Goal: Information Seeking & Learning: Learn about a topic

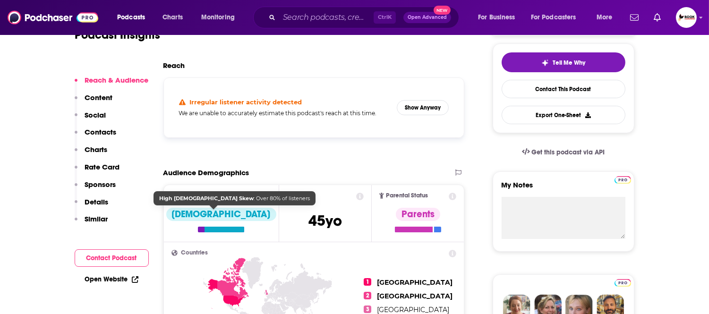
scroll to position [367, 0]
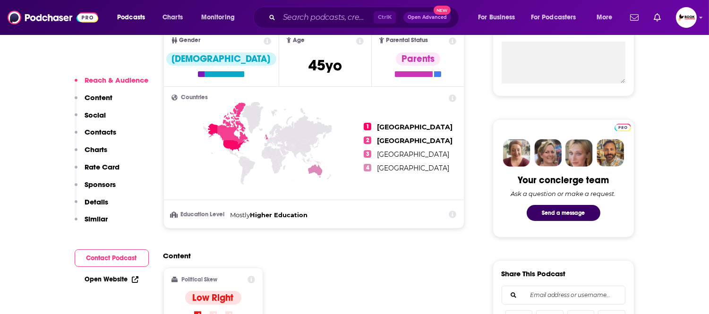
click at [95, 129] on p "Contacts" at bounding box center [101, 132] width 32 height 9
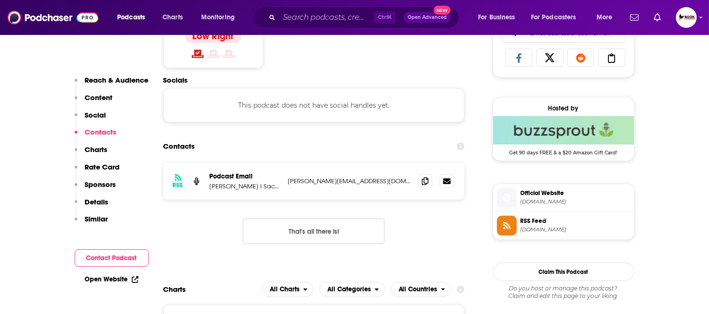
scroll to position [636, 0]
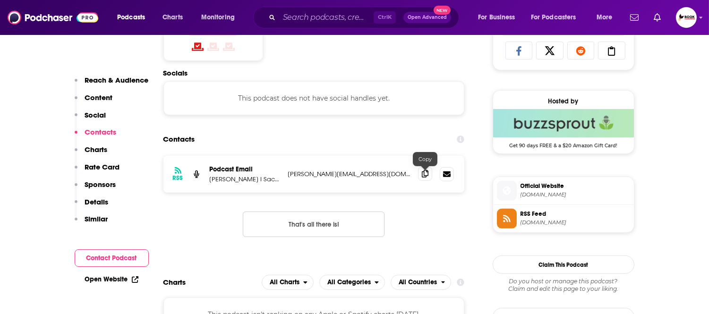
click at [424, 178] on icon at bounding box center [425, 174] width 7 height 8
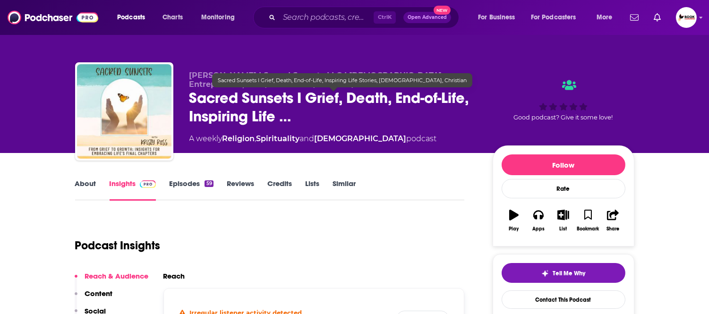
scroll to position [0, 0]
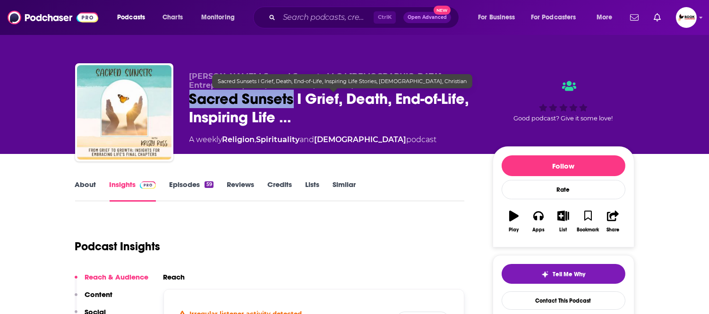
drag, startPoint x: 187, startPoint y: 104, endPoint x: 291, endPoint y: 109, distance: 104.1
click at [292, 102] on div "[PERSON_NAME] I Sacred Sunsets LLC I [DEMOGRAPHIC_DATA] Entrepreneur, Grief/End…" at bounding box center [355, 114] width 560 height 102
copy h2 "Sacred Sunsets"
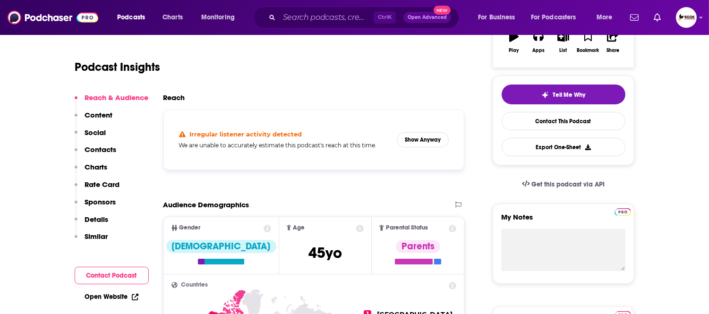
scroll to position [262, 0]
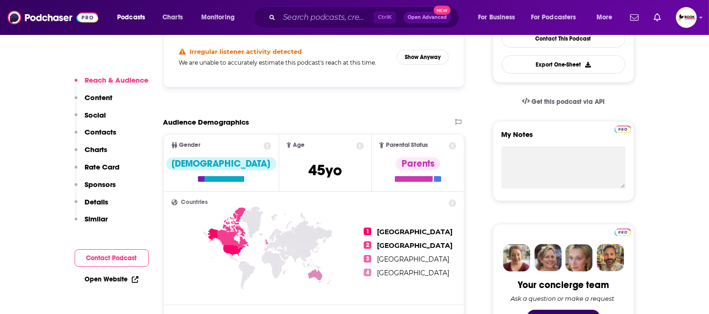
click at [112, 133] on p "Contacts" at bounding box center [101, 132] width 32 height 9
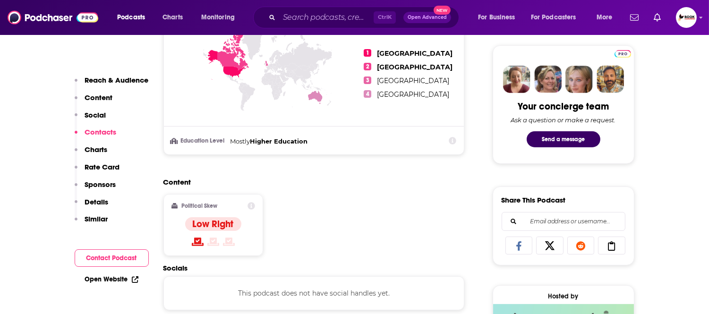
scroll to position [636, 0]
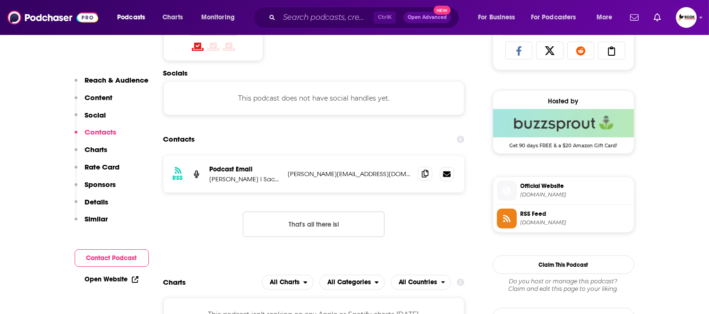
click at [429, 177] on span at bounding box center [425, 174] width 14 height 14
drag, startPoint x: 210, startPoint y: 183, endPoint x: 238, endPoint y: 182, distance: 27.9
click at [238, 182] on p "[PERSON_NAME] I Sacred Sunsets LLC I [DEMOGRAPHIC_DATA] Entrepreneur, Grief/End…" at bounding box center [245, 179] width 71 height 8
copy p "[PERSON_NAME]"
click at [98, 83] on p "Reach & Audience" at bounding box center [117, 80] width 64 height 9
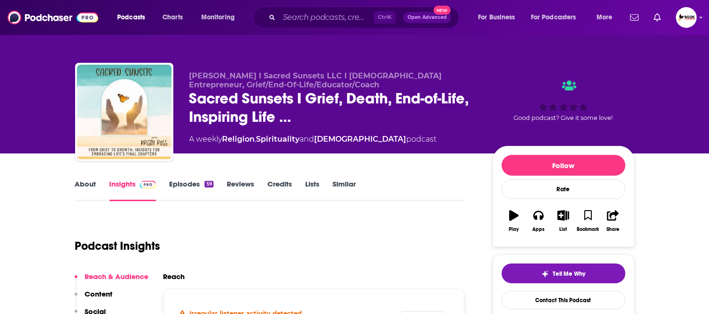
scroll to position [0, 0]
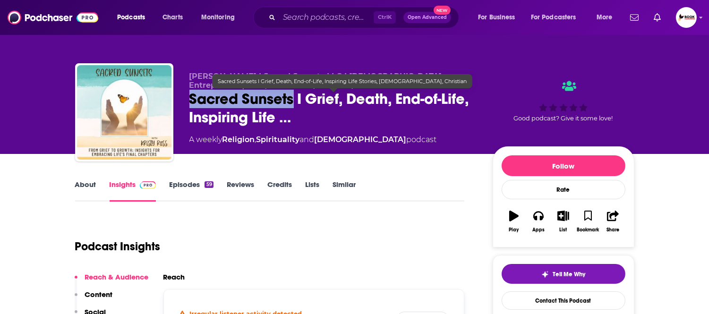
drag, startPoint x: 294, startPoint y: 104, endPoint x: 195, endPoint y: 105, distance: 99.7
click at [188, 103] on div "Kristy Ross I Sacred Sunsets LLC I Christian Entrepreneur, Grief/End-Of-Life/Ed…" at bounding box center [355, 114] width 560 height 102
copy h2 "Sacred Sunsets"
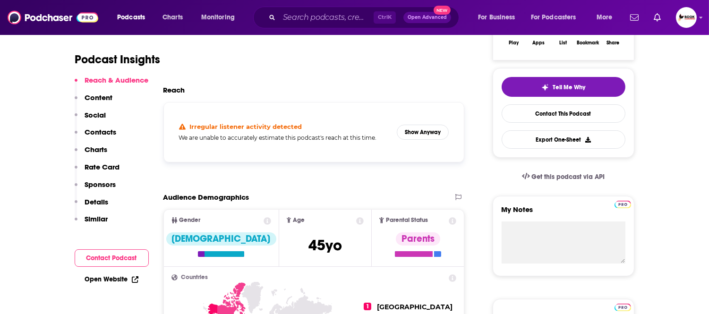
scroll to position [367, 0]
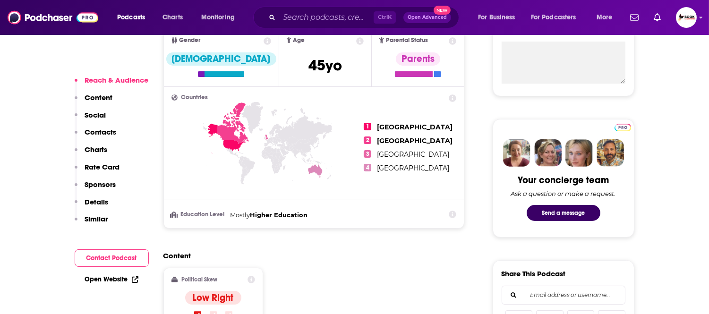
click at [106, 281] on link "Open Website" at bounding box center [111, 280] width 53 height 8
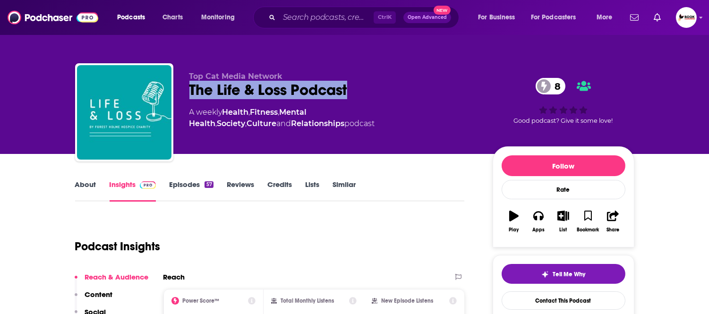
drag, startPoint x: 314, startPoint y: 95, endPoint x: 184, endPoint y: 98, distance: 130.0
click at [184, 98] on div "Top Cat Media Network The Life & Loss Podcast 8 A weekly Health , Fitness , Men…" at bounding box center [355, 114] width 560 height 102
copy h2 "The Life & Loss Podcast"
click at [82, 189] on link "About" at bounding box center [85, 191] width 21 height 22
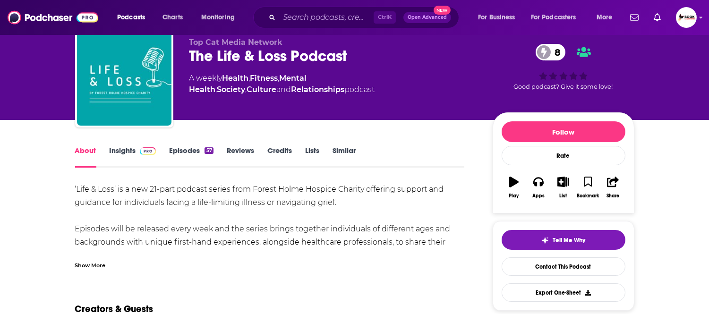
scroll to position [52, 0]
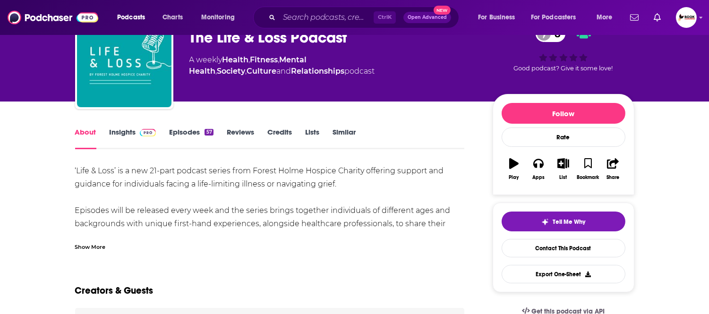
click at [93, 242] on div "Show More" at bounding box center [90, 246] width 31 height 9
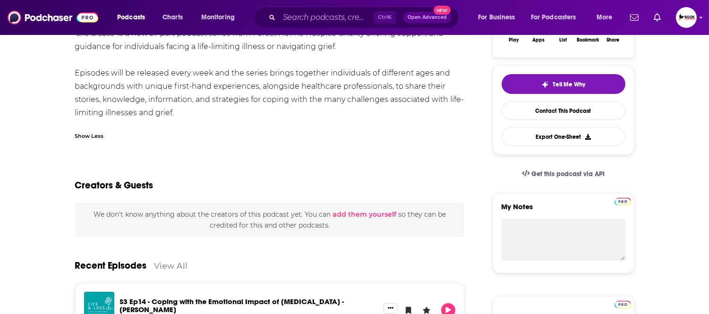
scroll to position [105, 0]
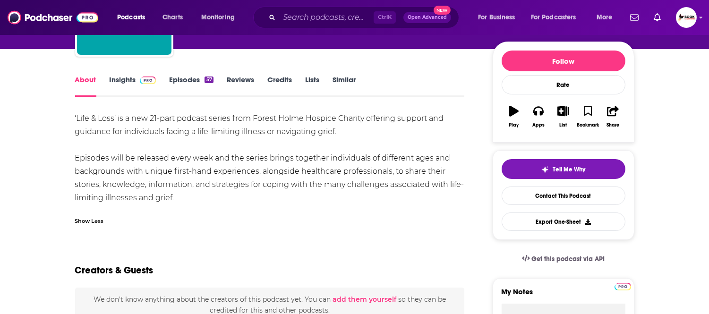
click at [119, 82] on link "Insights" at bounding box center [133, 86] width 47 height 22
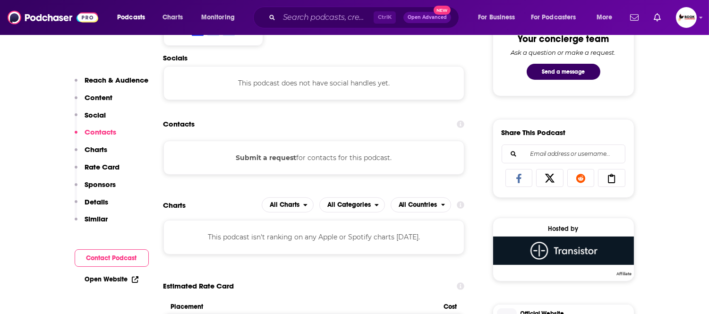
scroll to position [525, 0]
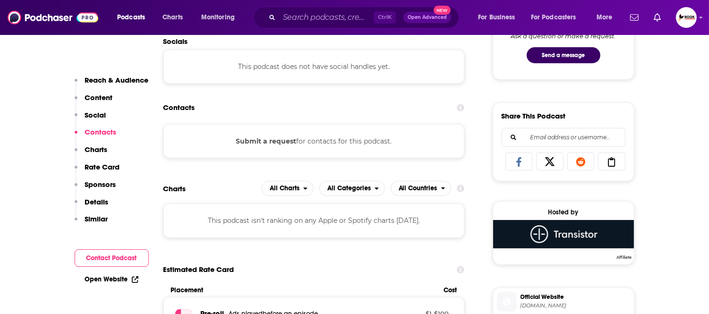
click at [102, 131] on p "Contacts" at bounding box center [101, 132] width 32 height 9
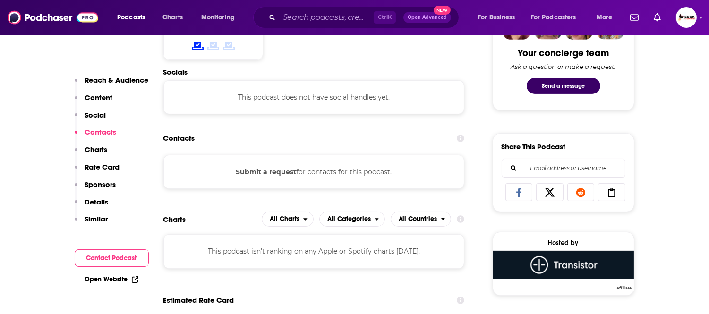
scroll to position [494, 0]
click at [102, 136] on p "Contacts" at bounding box center [101, 132] width 32 height 9
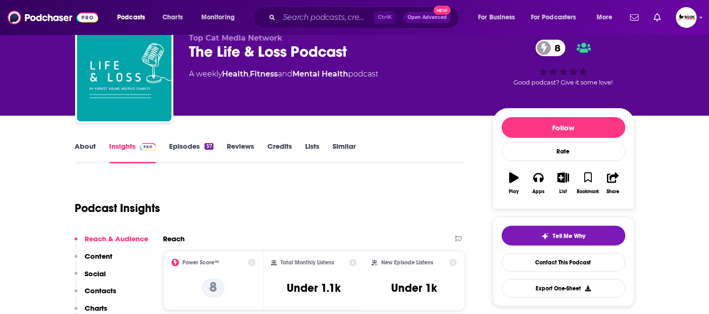
scroll to position [0, 0]
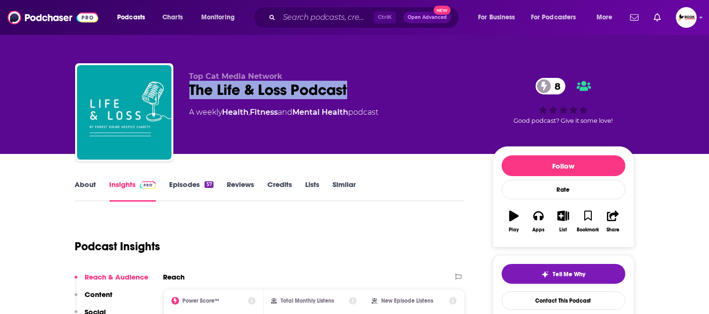
drag, startPoint x: 182, startPoint y: 97, endPoint x: 357, endPoint y: 97, distance: 174.4
click at [357, 97] on div "Top Cat Media Network The Life & Loss Podcast 8 A weekly Health , Fitness and M…" at bounding box center [355, 114] width 560 height 102
click at [84, 186] on link "About" at bounding box center [85, 191] width 21 height 22
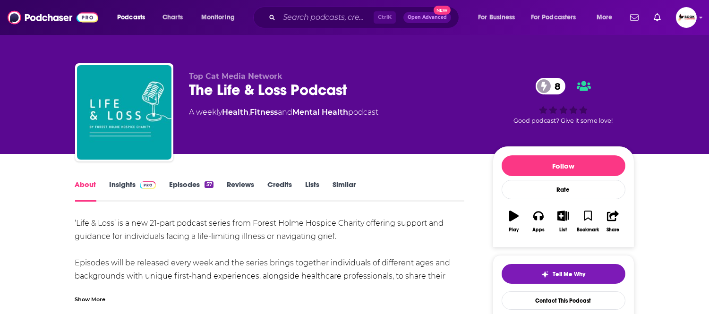
click at [123, 183] on link "Insights" at bounding box center [133, 191] width 47 height 22
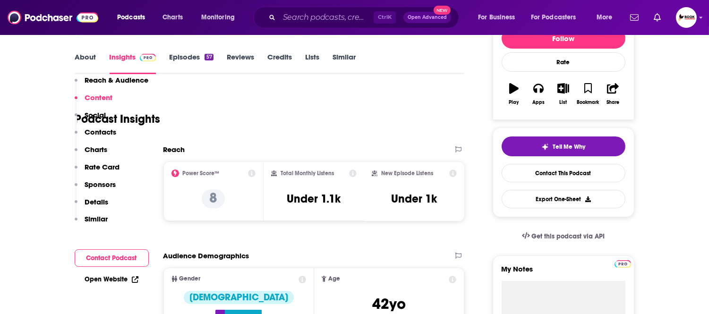
scroll to position [473, 0]
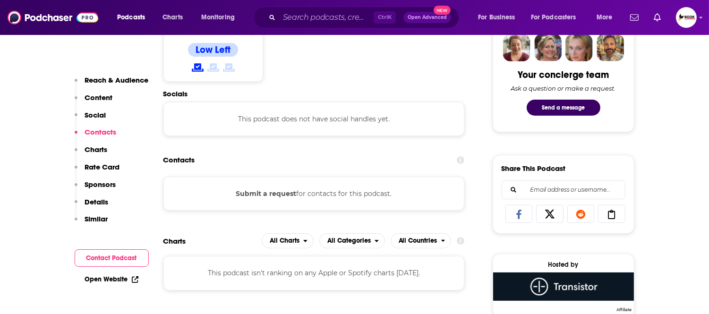
click at [124, 282] on link "Open Website" at bounding box center [111, 280] width 53 height 8
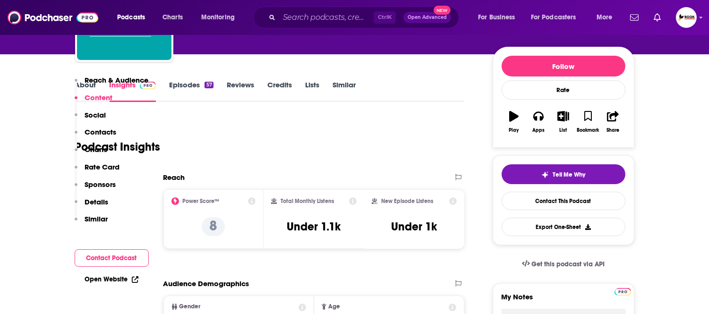
scroll to position [0, 0]
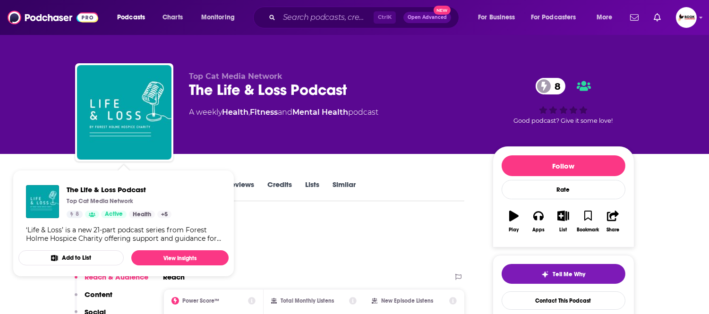
click at [10, 138] on div "Top Cat Media Network The Life & Loss Podcast 8 A weekly Health , Fitness and M…" at bounding box center [354, 77] width 709 height 154
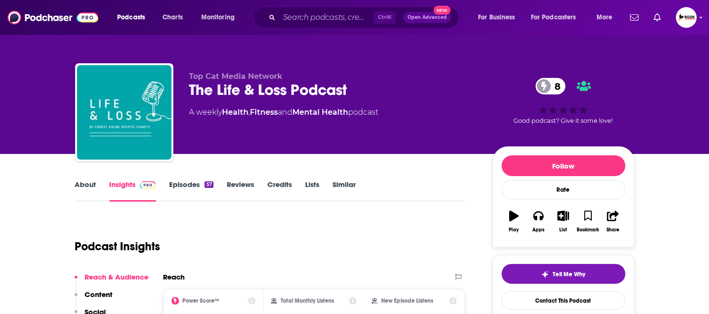
click at [79, 182] on link "About" at bounding box center [85, 191] width 21 height 22
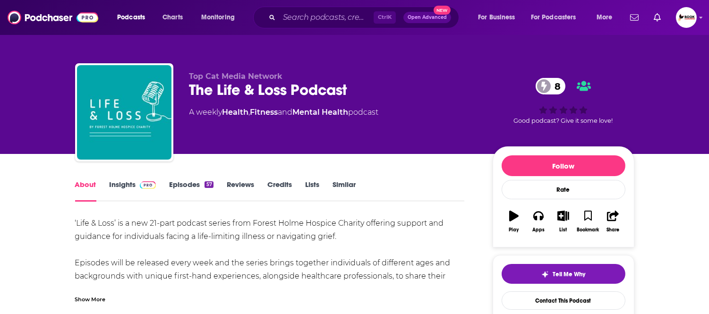
click at [95, 300] on div "Show More" at bounding box center [90, 298] width 31 height 9
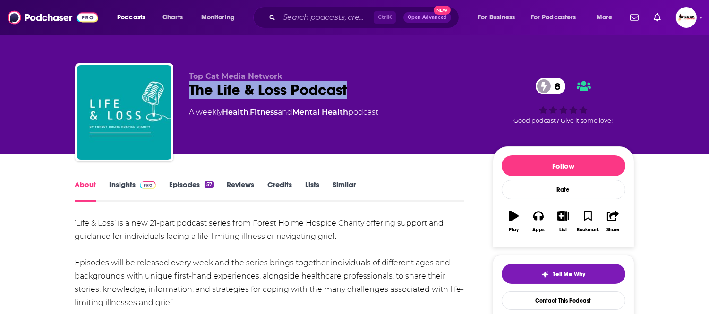
drag, startPoint x: 361, startPoint y: 90, endPoint x: 188, endPoint y: 90, distance: 173.0
click at [188, 90] on div "Top Cat Media Network The Life & Loss Podcast 8 A weekly Health , Fitness and M…" at bounding box center [355, 114] width 560 height 102
copy h1 "The Life & Loss Podcast"
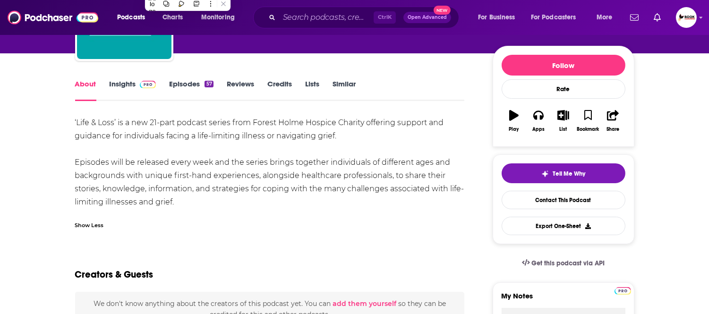
scroll to position [105, 0]
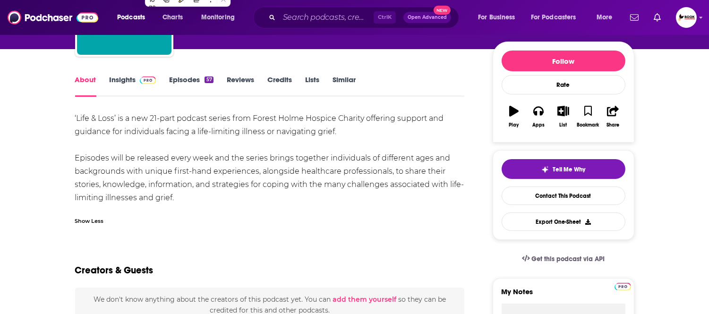
drag, startPoint x: 89, startPoint y: 219, endPoint x: 131, endPoint y: 219, distance: 42.5
click at [89, 219] on div "Show Less" at bounding box center [89, 220] width 29 height 9
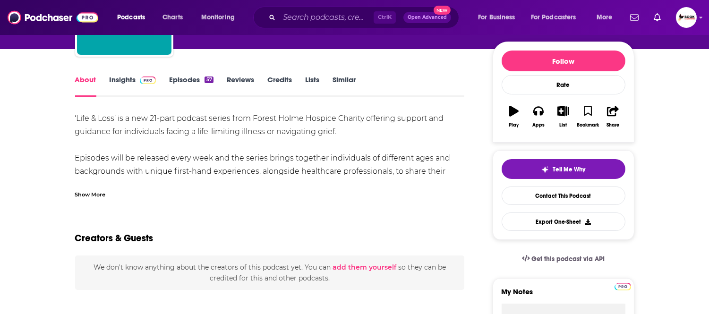
drag, startPoint x: 88, startPoint y: 194, endPoint x: 131, endPoint y: 202, distance: 44.2
click at [88, 194] on div "Show More" at bounding box center [90, 194] width 31 height 9
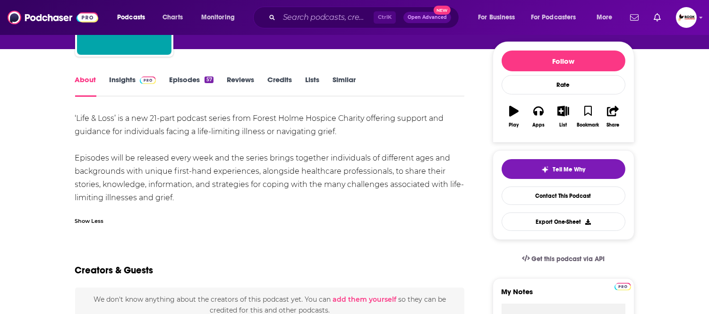
click at [115, 81] on link "Insights" at bounding box center [133, 86] width 47 height 22
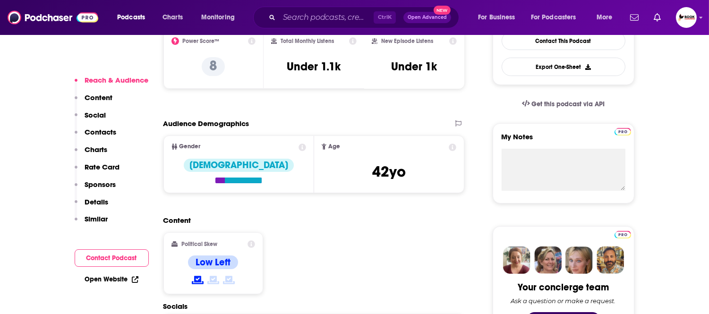
scroll to position [262, 0]
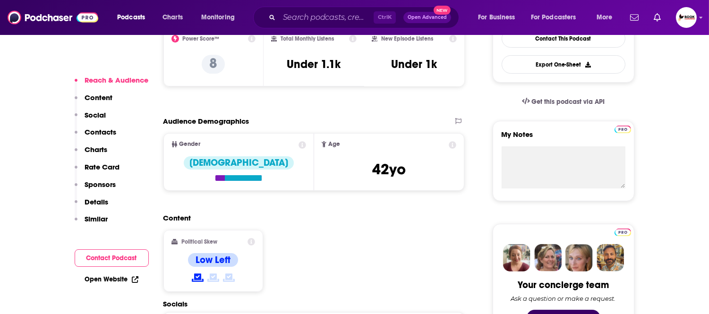
click at [105, 137] on p "Contacts" at bounding box center [101, 132] width 32 height 9
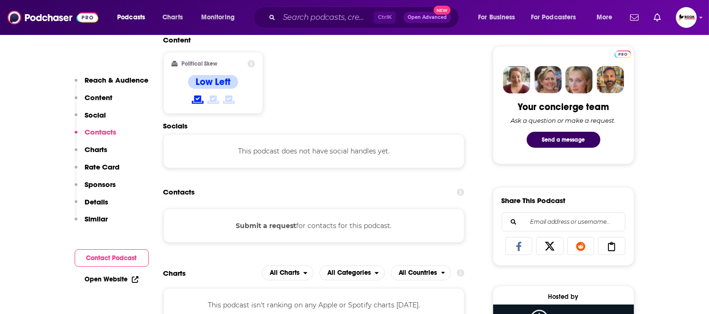
scroll to position [494, 0]
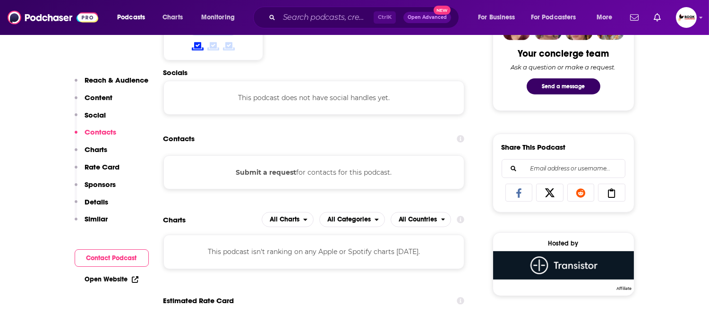
click at [101, 97] on p "Content" at bounding box center [99, 97] width 28 height 9
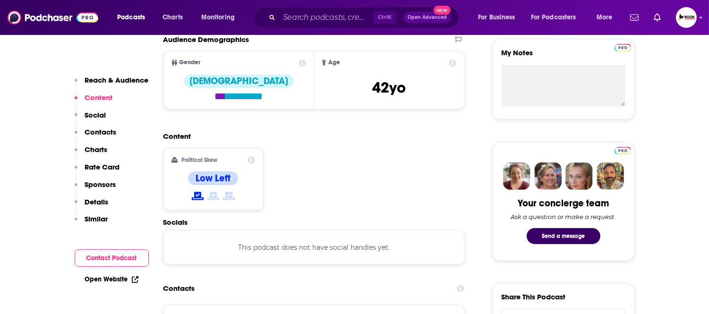
click at [92, 112] on p "Social" at bounding box center [95, 115] width 21 height 9
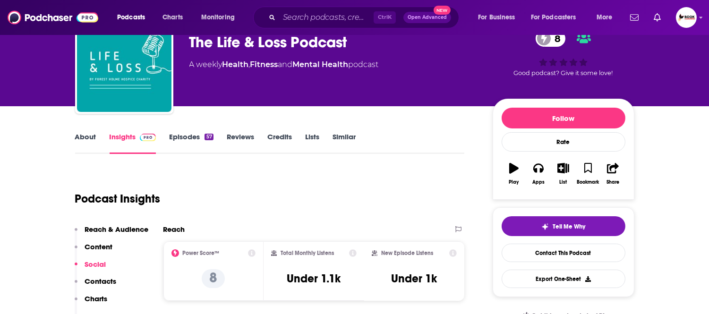
scroll to position [0, 0]
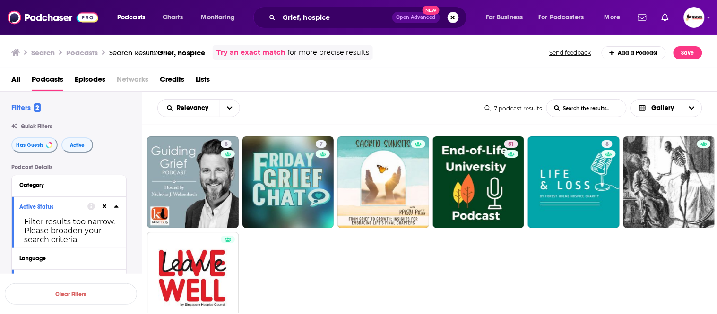
scroll to position [9, 0]
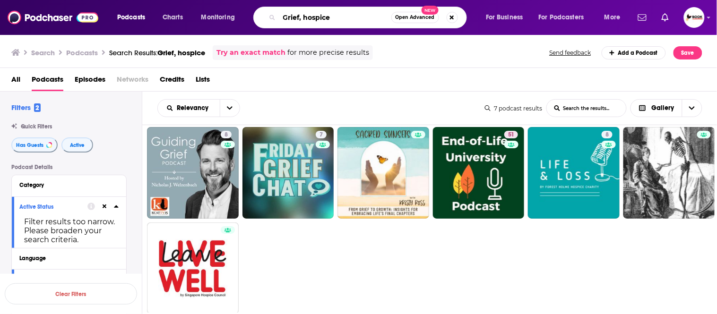
click at [306, 16] on input "Grief, hospice" at bounding box center [335, 17] width 112 height 15
drag, startPoint x: 306, startPoint y: 16, endPoint x: 265, endPoint y: 16, distance: 41.6
click at [265, 16] on div "Grief, hospice Open Advanced New" at bounding box center [360, 18] width 214 height 22
type input "Hospice"
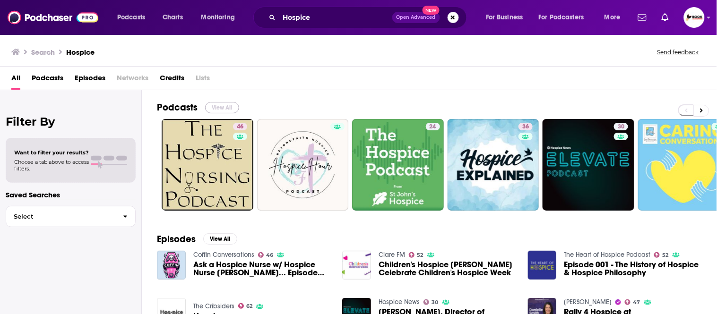
click at [227, 107] on button "View All" at bounding box center [222, 107] width 34 height 11
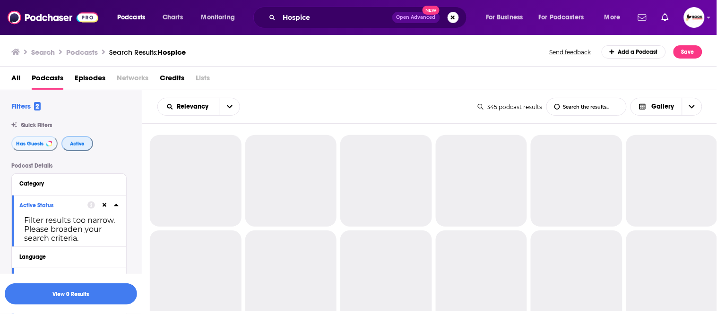
click at [81, 143] on span "Active" at bounding box center [77, 143] width 15 height 5
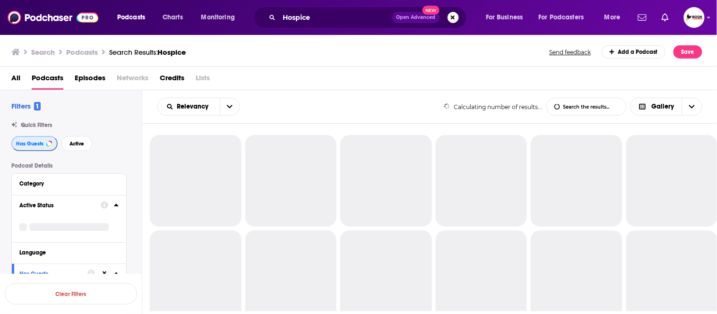
click at [30, 143] on span "Has Guests" at bounding box center [29, 143] width 27 height 5
click at [81, 142] on span "Active" at bounding box center [76, 143] width 15 height 5
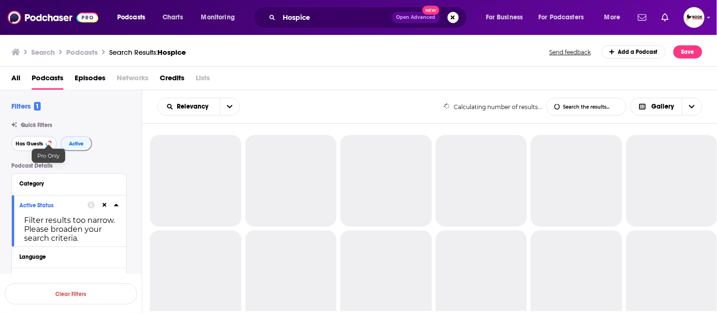
click at [28, 143] on span "Has Guests" at bounding box center [29, 143] width 27 height 5
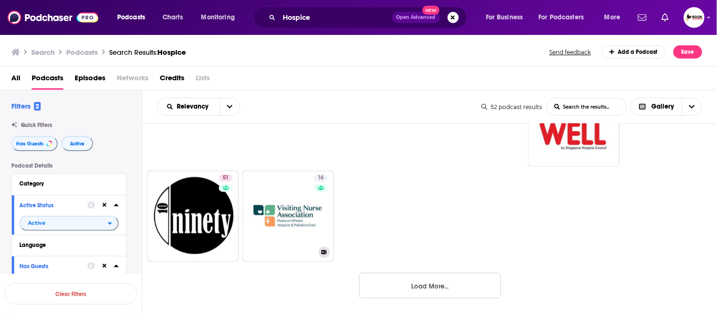
scroll to position [729, 0]
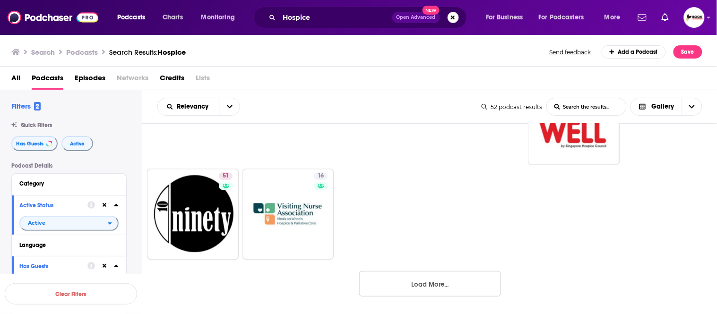
click at [436, 286] on button "Load More..." at bounding box center [430, 284] width 142 height 26
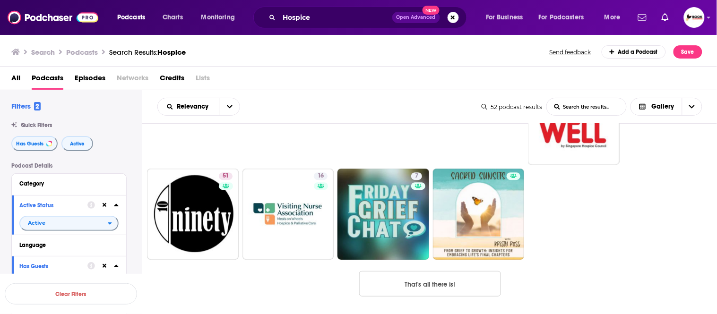
click at [479, 286] on button "That's all there is!" at bounding box center [430, 284] width 142 height 26
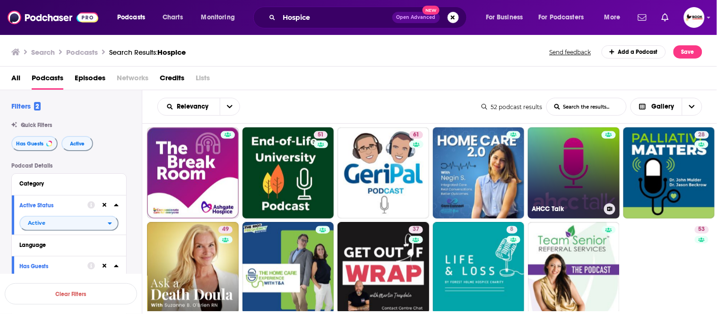
scroll to position [414, 0]
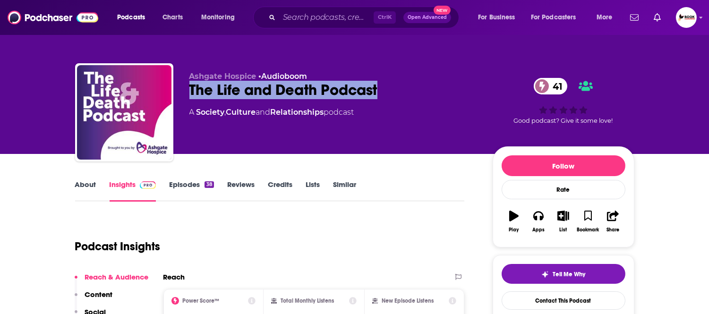
drag, startPoint x: 187, startPoint y: 93, endPoint x: 385, endPoint y: 93, distance: 198.1
click at [385, 93] on div "Ashgate Hospice • Audioboom The Life and Death Podcast 41 A Society , Culture a…" at bounding box center [355, 114] width 560 height 102
copy h2 "The Life and Death Podcast"
click at [88, 188] on link "About" at bounding box center [85, 191] width 21 height 22
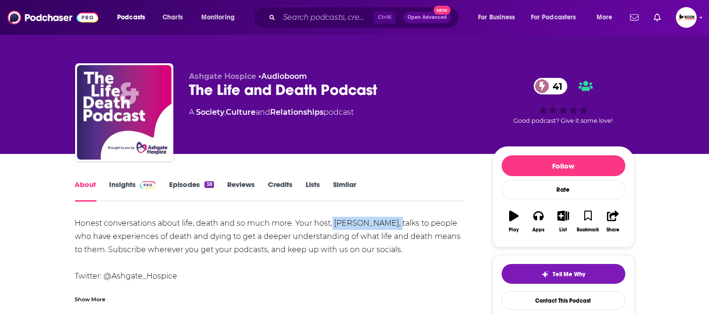
drag, startPoint x: 332, startPoint y: 227, endPoint x: 400, endPoint y: 227, distance: 67.6
click at [400, 227] on div "Honest conversations about life, death and so much more. Your host, Stephen Rum…" at bounding box center [270, 290] width 390 height 146
copy div "Stephen Rumford"
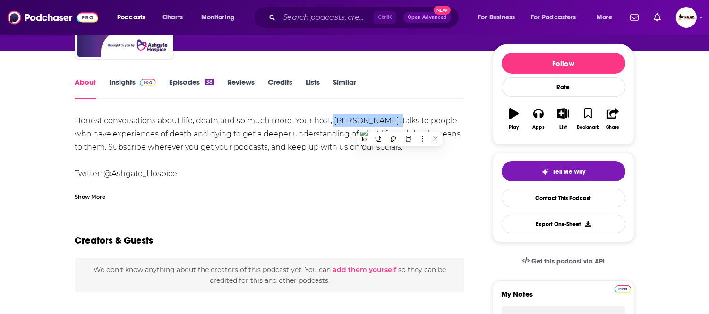
scroll to position [105, 0]
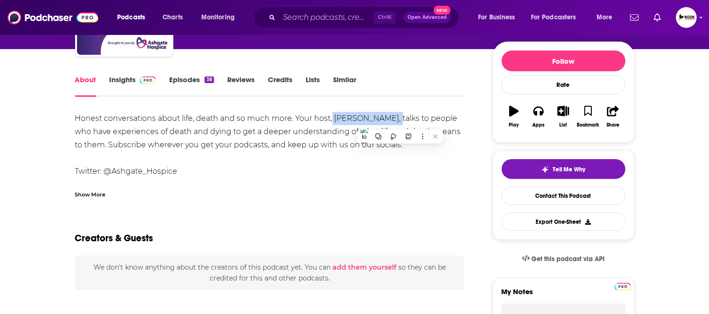
click at [119, 78] on link "Insights" at bounding box center [133, 86] width 47 height 22
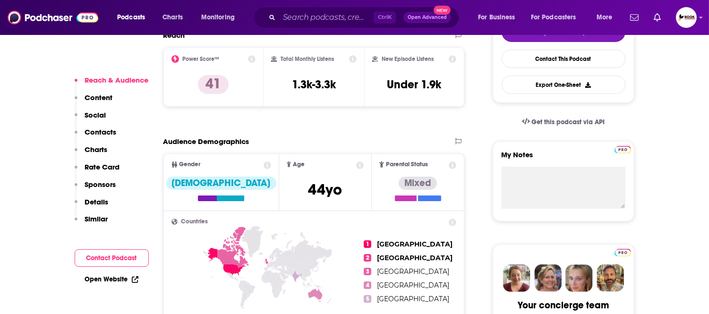
scroll to position [315, 0]
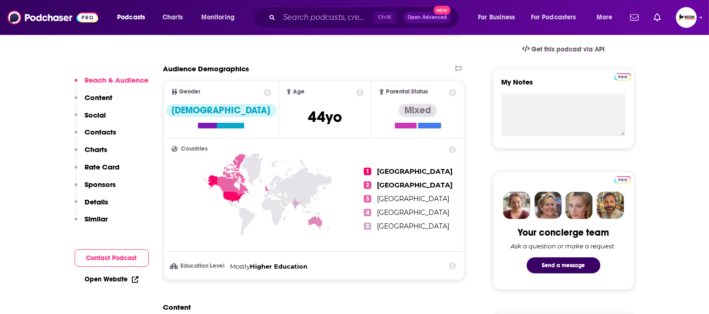
click at [111, 133] on p "Contacts" at bounding box center [101, 132] width 32 height 9
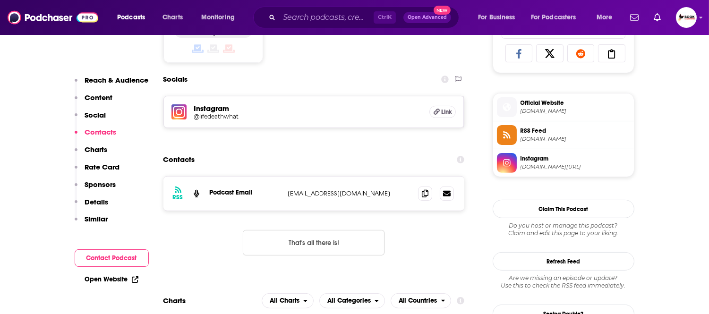
scroll to position [654, 0]
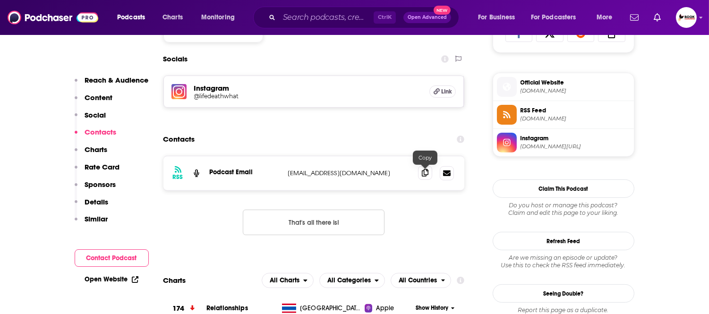
click at [424, 173] on icon at bounding box center [425, 173] width 7 height 8
click at [101, 280] on link "Open Website" at bounding box center [111, 280] width 53 height 8
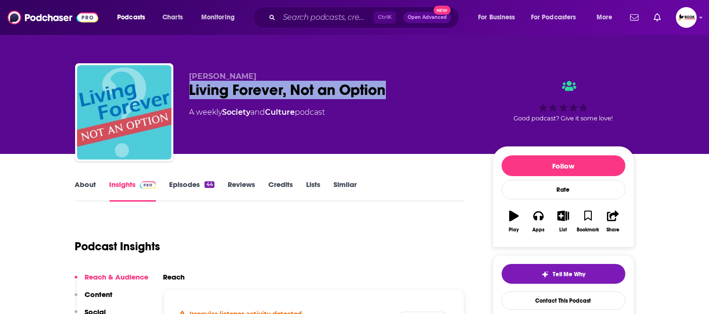
drag, startPoint x: 189, startPoint y: 98, endPoint x: 393, endPoint y: 98, distance: 203.7
click at [393, 98] on div "Living Forever, Not an Option" at bounding box center [334, 90] width 288 height 18
copy h2 "Living Forever, Not an Option"
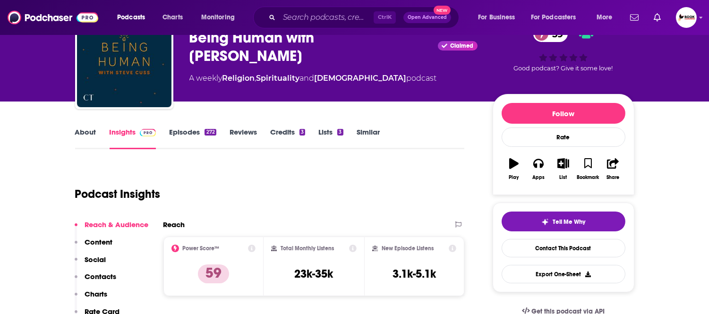
click at [100, 277] on p "Contacts" at bounding box center [101, 276] width 32 height 9
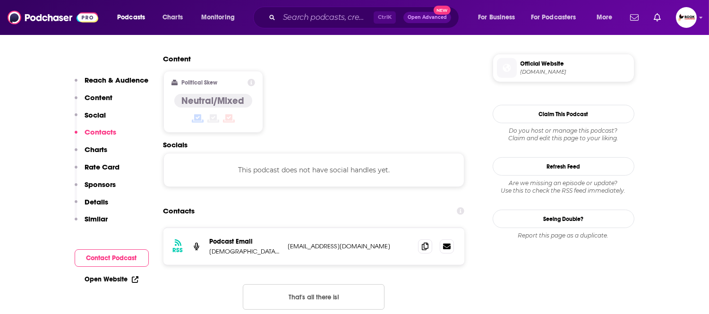
scroll to position [750, 0]
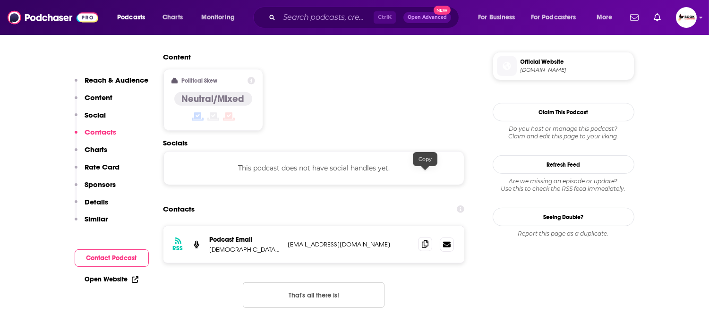
click at [425, 241] on icon at bounding box center [425, 245] width 7 height 8
click at [126, 79] on p "Reach & Audience" at bounding box center [117, 80] width 64 height 9
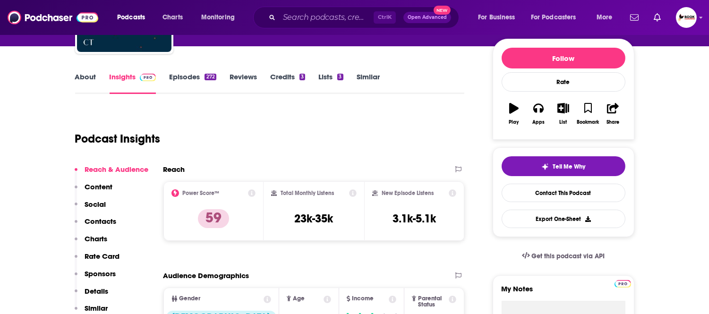
scroll to position [0, 0]
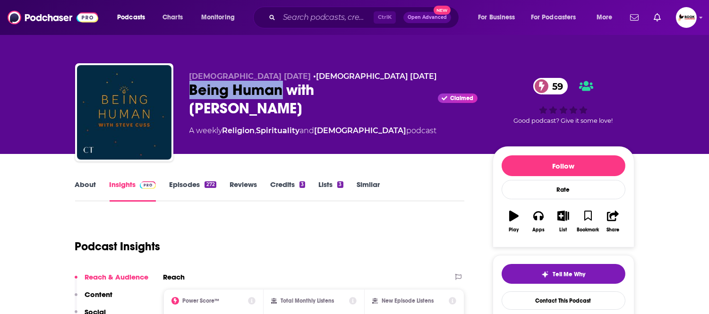
drag, startPoint x: 191, startPoint y: 97, endPoint x: 285, endPoint y: 100, distance: 93.6
click at [285, 100] on div "Christianity Today • Christianity Today Being Human with Steve Cuss Claimed 59 …" at bounding box center [334, 110] width 288 height 76
copy h2 "Being Human"
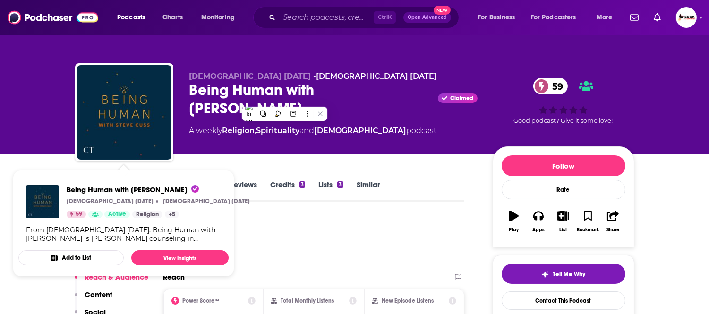
click at [2, 138] on div "Christianity Today • Christianity Today Being Human with Steve Cuss Claimed 59 …" at bounding box center [354, 77] width 709 height 154
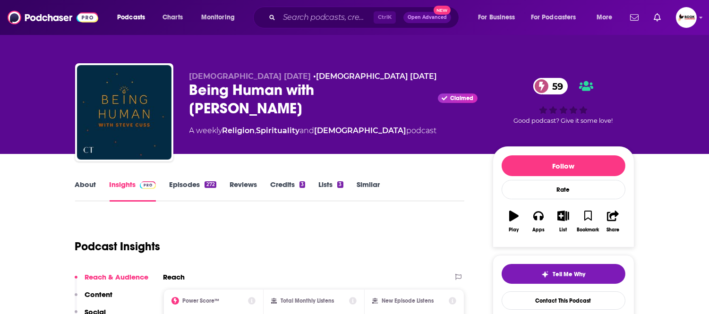
click at [84, 183] on link "About" at bounding box center [85, 191] width 21 height 22
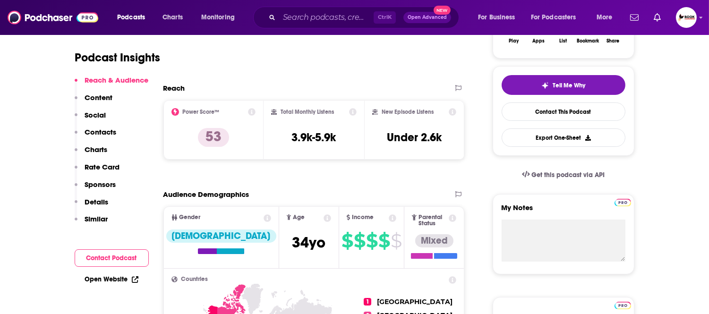
scroll to position [105, 0]
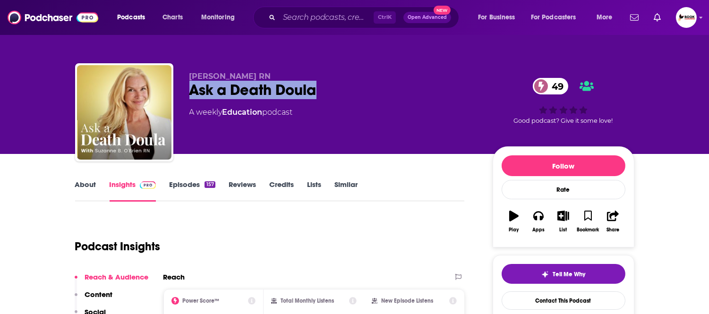
drag, startPoint x: 318, startPoint y: 95, endPoint x: 190, endPoint y: 96, distance: 128.6
click at [190, 96] on div "Ask a Death Doula 49" at bounding box center [334, 90] width 288 height 18
copy h2 "Ask a Death Doula"
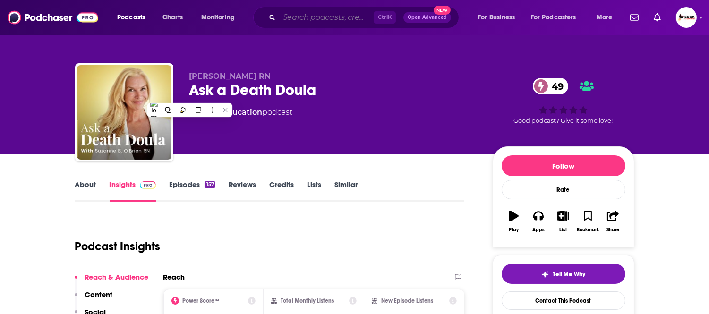
click at [303, 17] on input "Search podcasts, credits, & more..." at bounding box center [326, 17] width 95 height 15
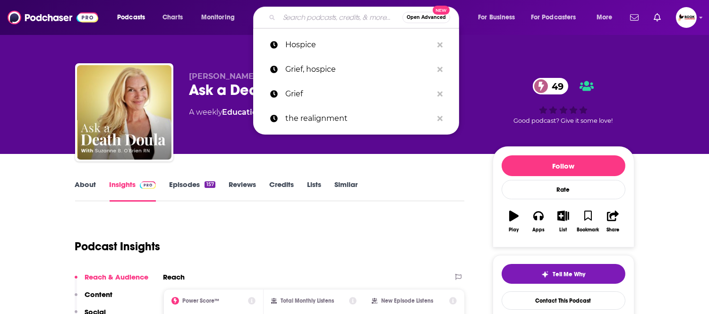
paste input "widow"
type input "widow"
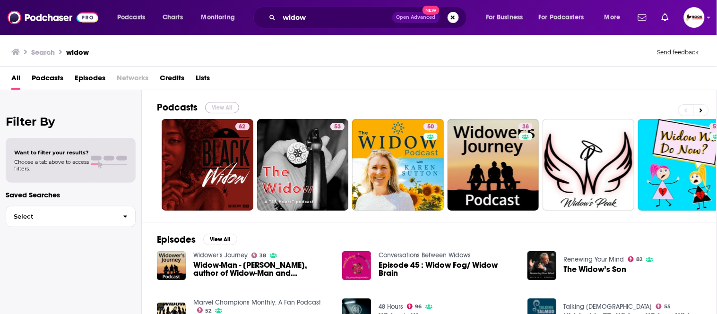
click at [224, 106] on button "View All" at bounding box center [222, 107] width 34 height 11
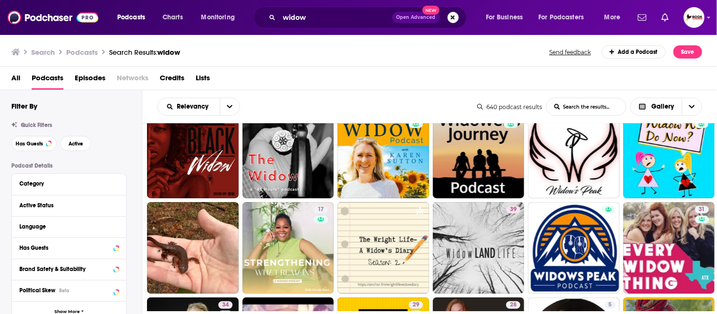
scroll to position [52, 0]
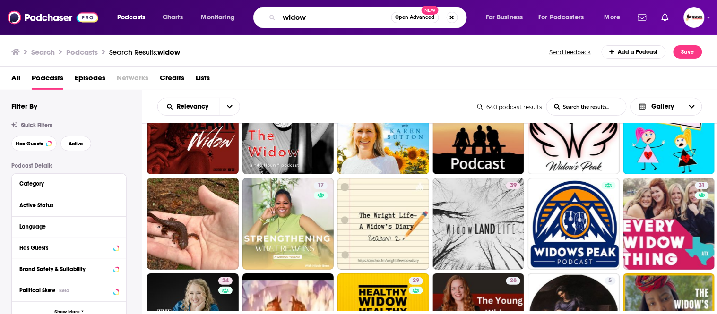
drag, startPoint x: 326, startPoint y: 13, endPoint x: 247, endPoint y: 13, distance: 78.9
click at [247, 13] on div "Podcasts Charts Monitoring widow Open Advanced New For Business For Podcasters …" at bounding box center [370, 18] width 519 height 22
type input "Grief"
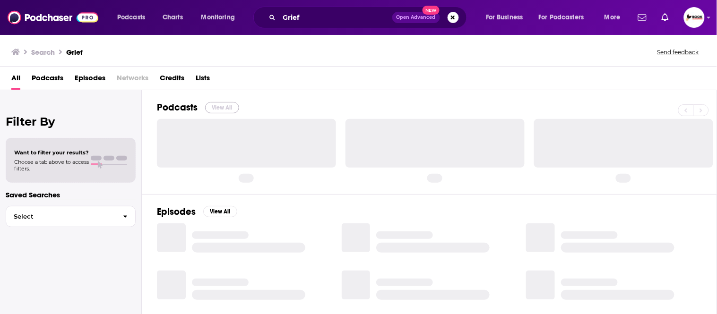
click at [232, 109] on button "View All" at bounding box center [222, 107] width 34 height 11
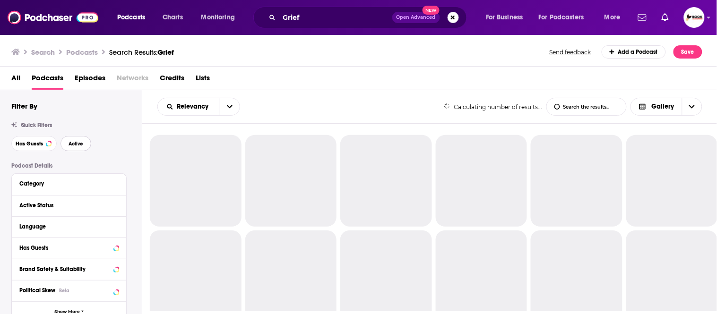
click at [74, 141] on span "Active" at bounding box center [76, 143] width 15 height 5
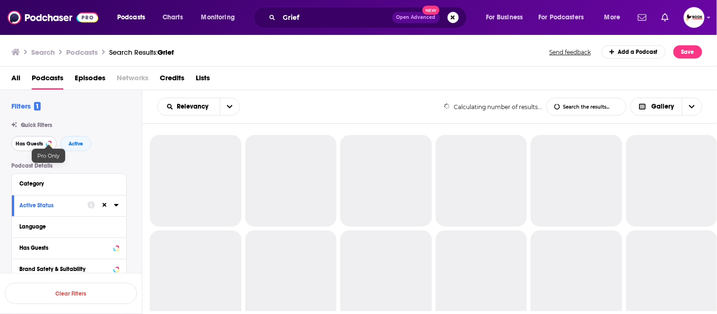
click at [34, 143] on span "Has Guests" at bounding box center [29, 143] width 27 height 5
click at [73, 147] on span "Active" at bounding box center [76, 143] width 15 height 5
click at [27, 143] on span "Has Guests" at bounding box center [29, 143] width 27 height 5
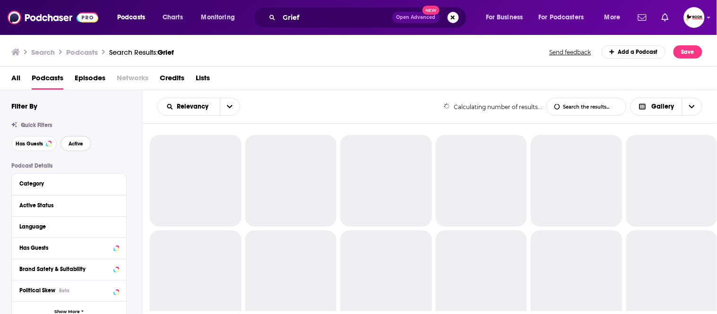
click at [68, 145] on button "Active" at bounding box center [76, 143] width 31 height 15
click at [19, 145] on span "Has Guests" at bounding box center [29, 143] width 27 height 5
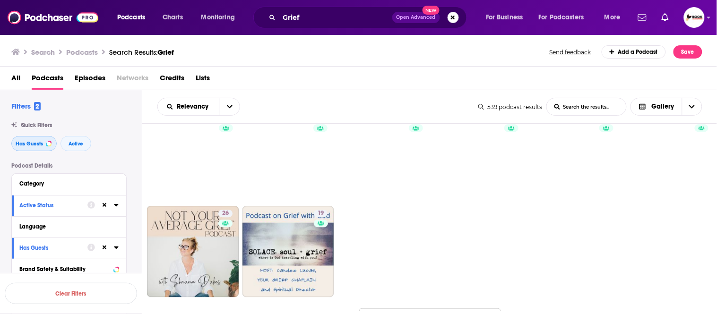
scroll to position [729, 0]
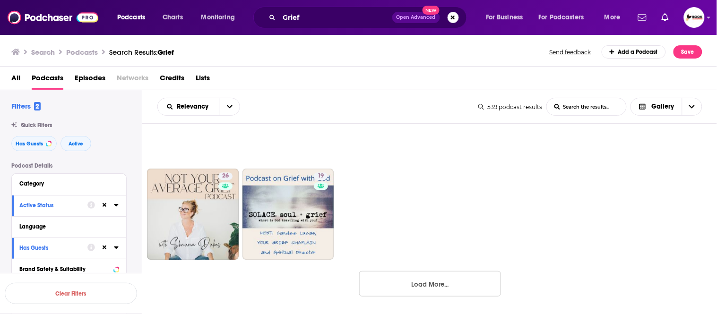
click at [443, 286] on button "Load More..." at bounding box center [430, 284] width 142 height 26
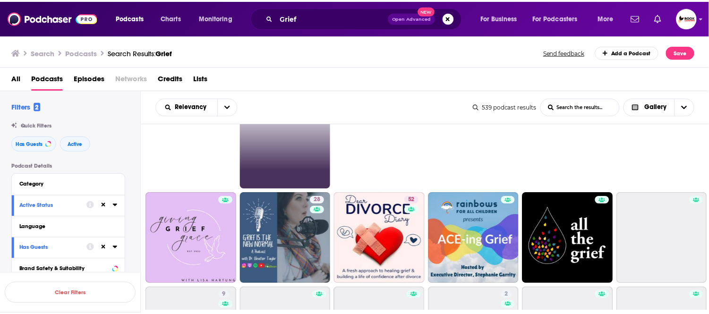
scroll to position [1254, 0]
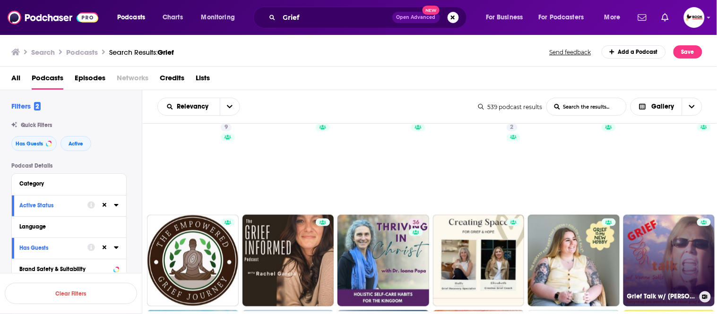
click at [651, 243] on link "Grief Talk w/ Vonne Solis" at bounding box center [669, 261] width 92 height 92
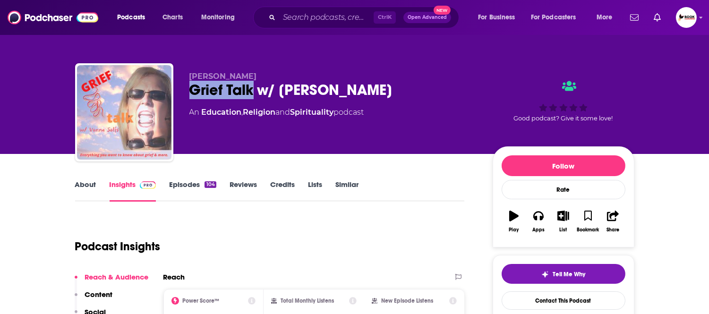
drag, startPoint x: 183, startPoint y: 97, endPoint x: 253, endPoint y: 96, distance: 70.0
click at [253, 96] on div "Vonne Solis Grief Talk w/ Vonne Solis An Education , Religion and Spirituality …" at bounding box center [355, 114] width 560 height 102
copy h2 "Grief Talk"
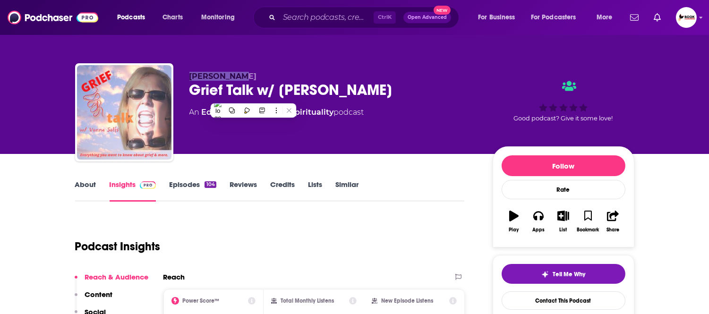
drag, startPoint x: 247, startPoint y: 73, endPoint x: 190, endPoint y: 73, distance: 57.2
click at [190, 73] on p "Vonne Solis" at bounding box center [334, 76] width 288 height 9
copy span "Vonne Solis"
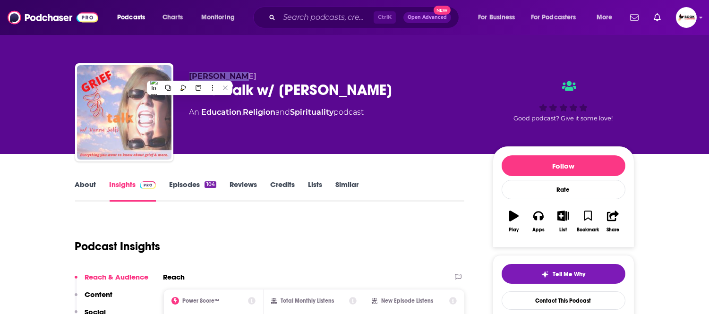
drag, startPoint x: 27, startPoint y: 202, endPoint x: 34, endPoint y: 202, distance: 6.6
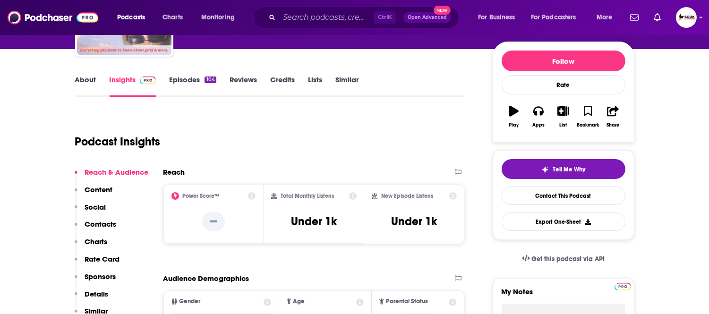
click at [109, 227] on p "Contacts" at bounding box center [101, 224] width 32 height 9
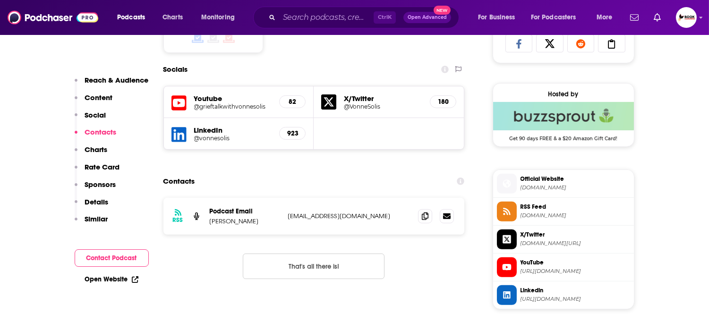
scroll to position [685, 0]
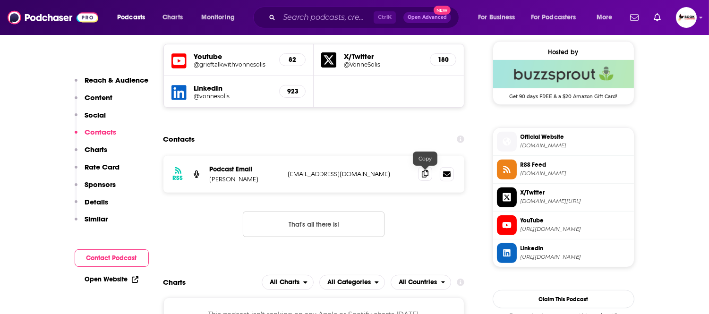
click at [426, 174] on icon at bounding box center [425, 174] width 7 height 8
click at [117, 278] on link "Open Website" at bounding box center [111, 280] width 53 height 8
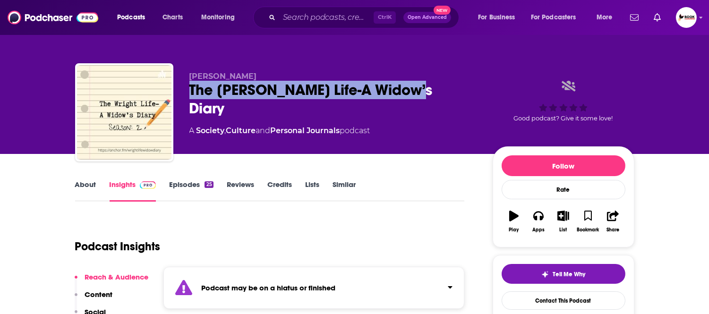
drag, startPoint x: 188, startPoint y: 94, endPoint x: 423, endPoint y: 87, distance: 235.5
click at [423, 87] on div "[PERSON_NAME] The [PERSON_NAME] Life-A Widow’s Diary A Society , Culture and Pe…" at bounding box center [355, 114] width 560 height 102
copy h2 "The [PERSON_NAME] Life-A Widow’s Diary"
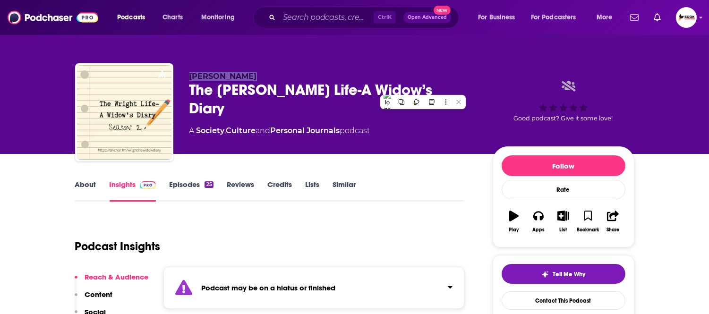
drag, startPoint x: 257, startPoint y: 74, endPoint x: 182, endPoint y: 74, distance: 75.2
click at [182, 74] on div "[PERSON_NAME] The [PERSON_NAME] Life-A Widow’s Diary A Society , Culture and Pe…" at bounding box center [355, 114] width 560 height 102
copy span "[PERSON_NAME]"
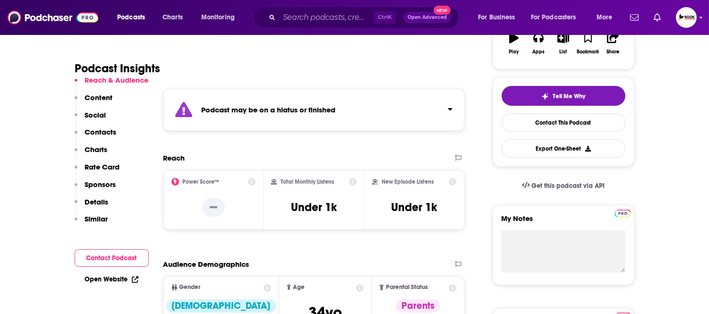
scroll to position [367, 0]
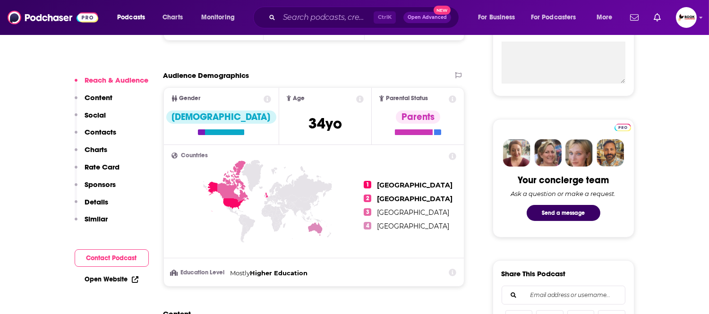
click at [102, 133] on p "Contacts" at bounding box center [101, 132] width 32 height 9
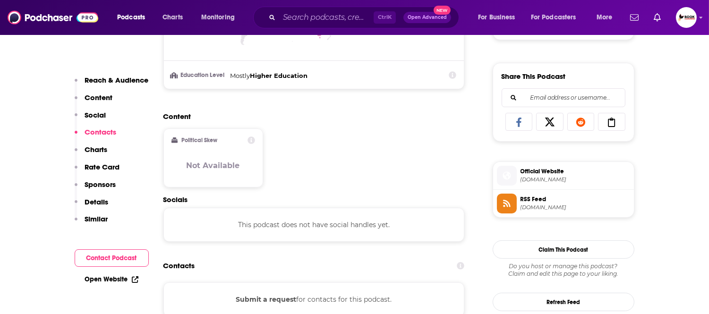
scroll to position [692, 0]
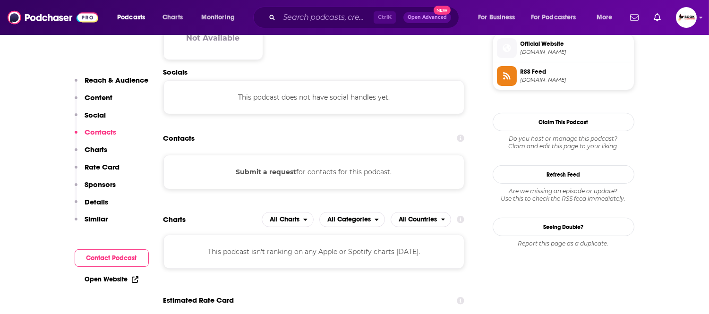
click at [118, 279] on link "Open Website" at bounding box center [111, 280] width 53 height 8
